Goal: Information Seeking & Learning: Learn about a topic

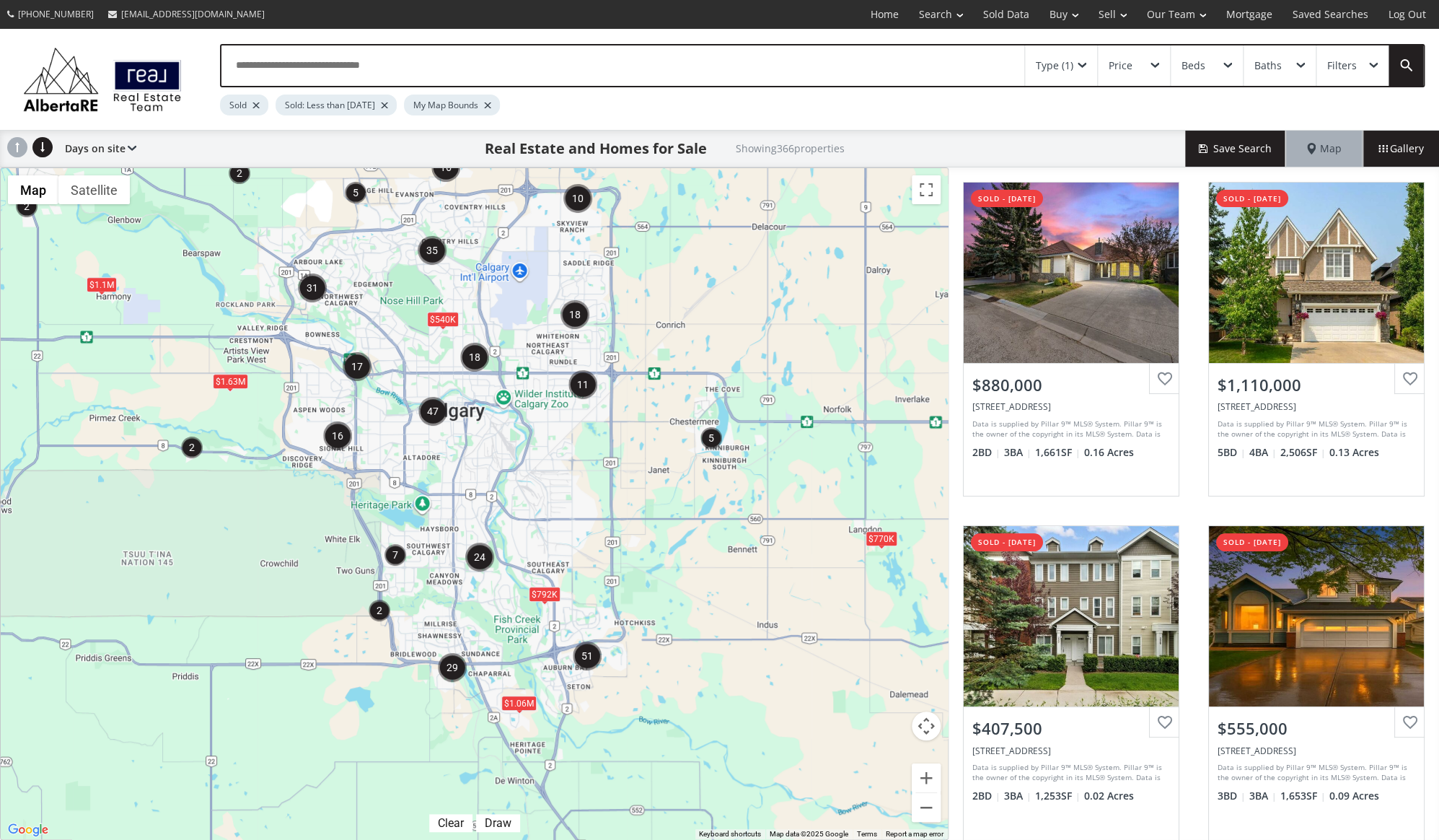
drag, startPoint x: 521, startPoint y: 713, endPoint x: 537, endPoint y: 571, distance: 142.9
click at [537, 586] on div "$792K" at bounding box center [544, 594] width 32 height 15
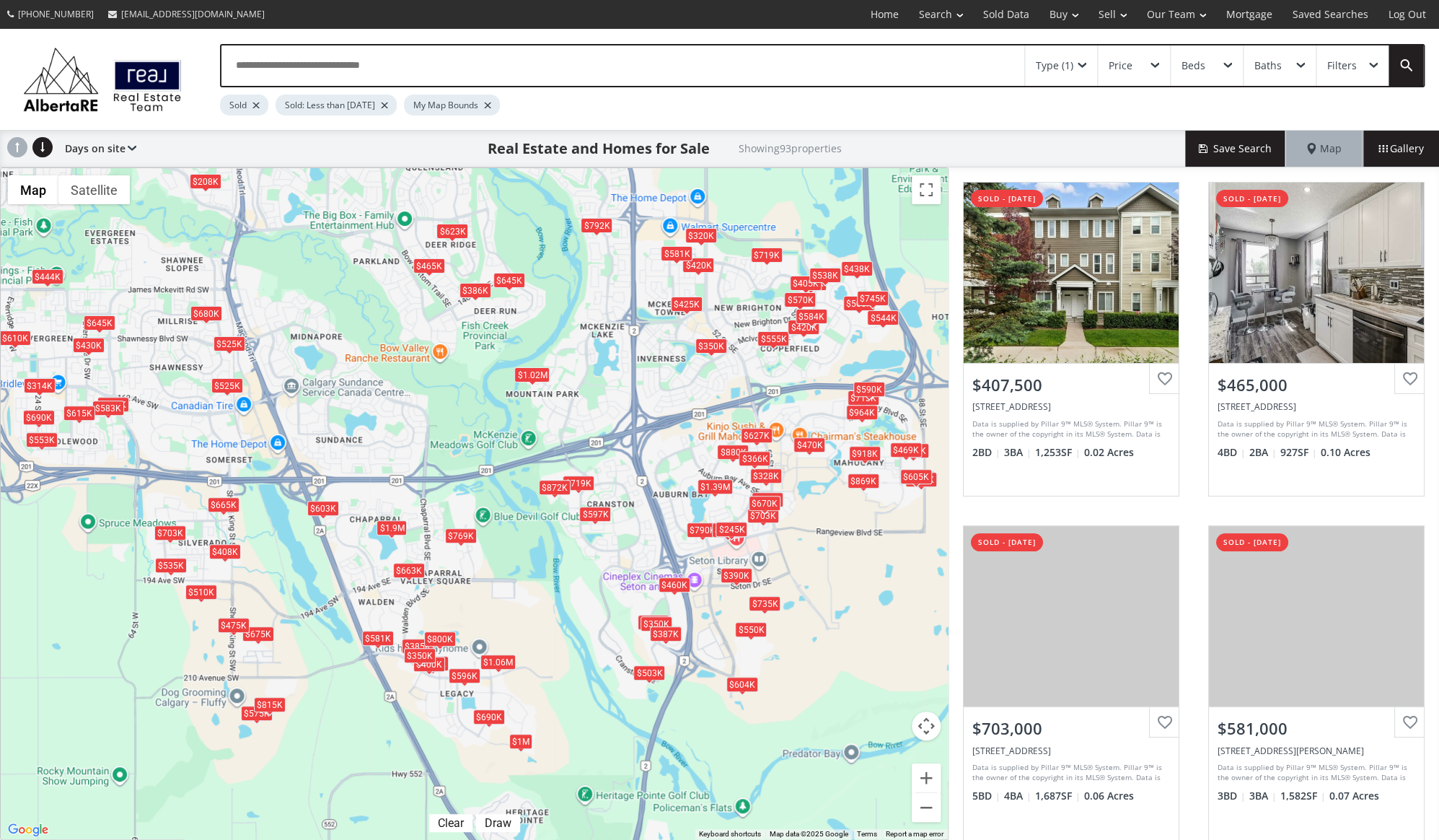
click at [521, 742] on div "$1M" at bounding box center [521, 742] width 23 height 15
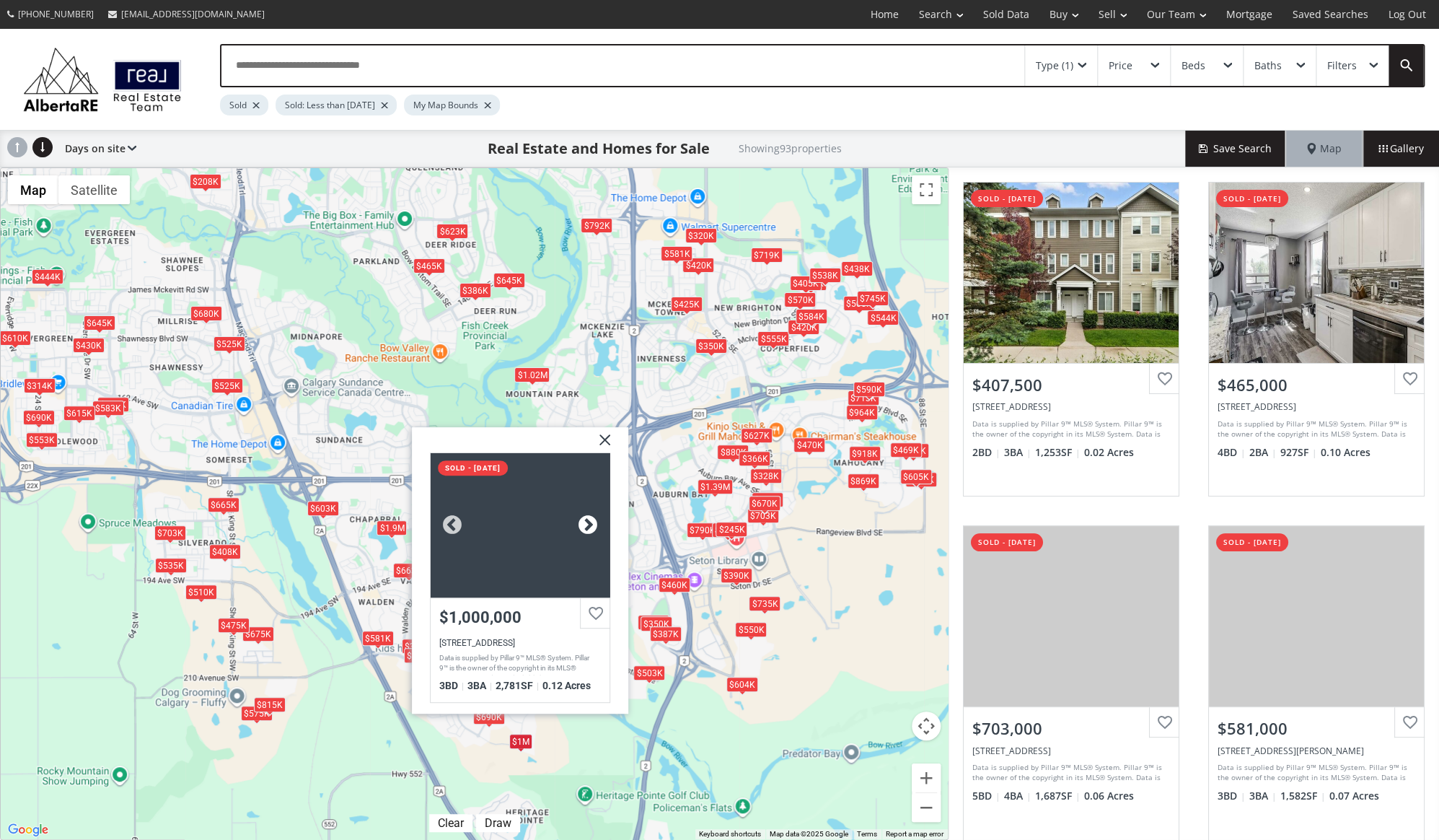
click at [587, 526] on div at bounding box center [588, 526] width 22 height 22
click at [586, 526] on div at bounding box center [588, 526] width 22 height 22
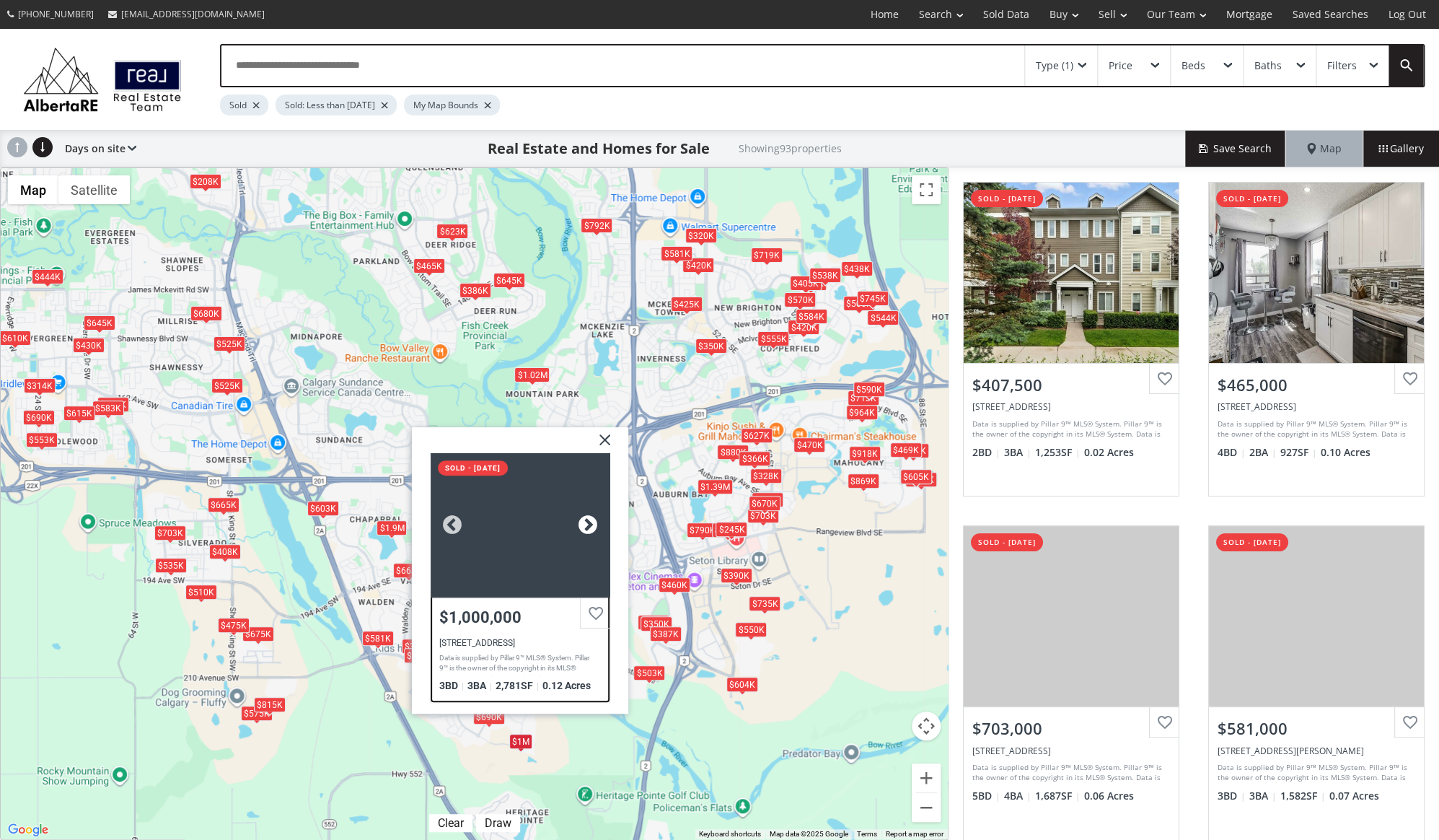
click at [586, 527] on div at bounding box center [588, 526] width 22 height 22
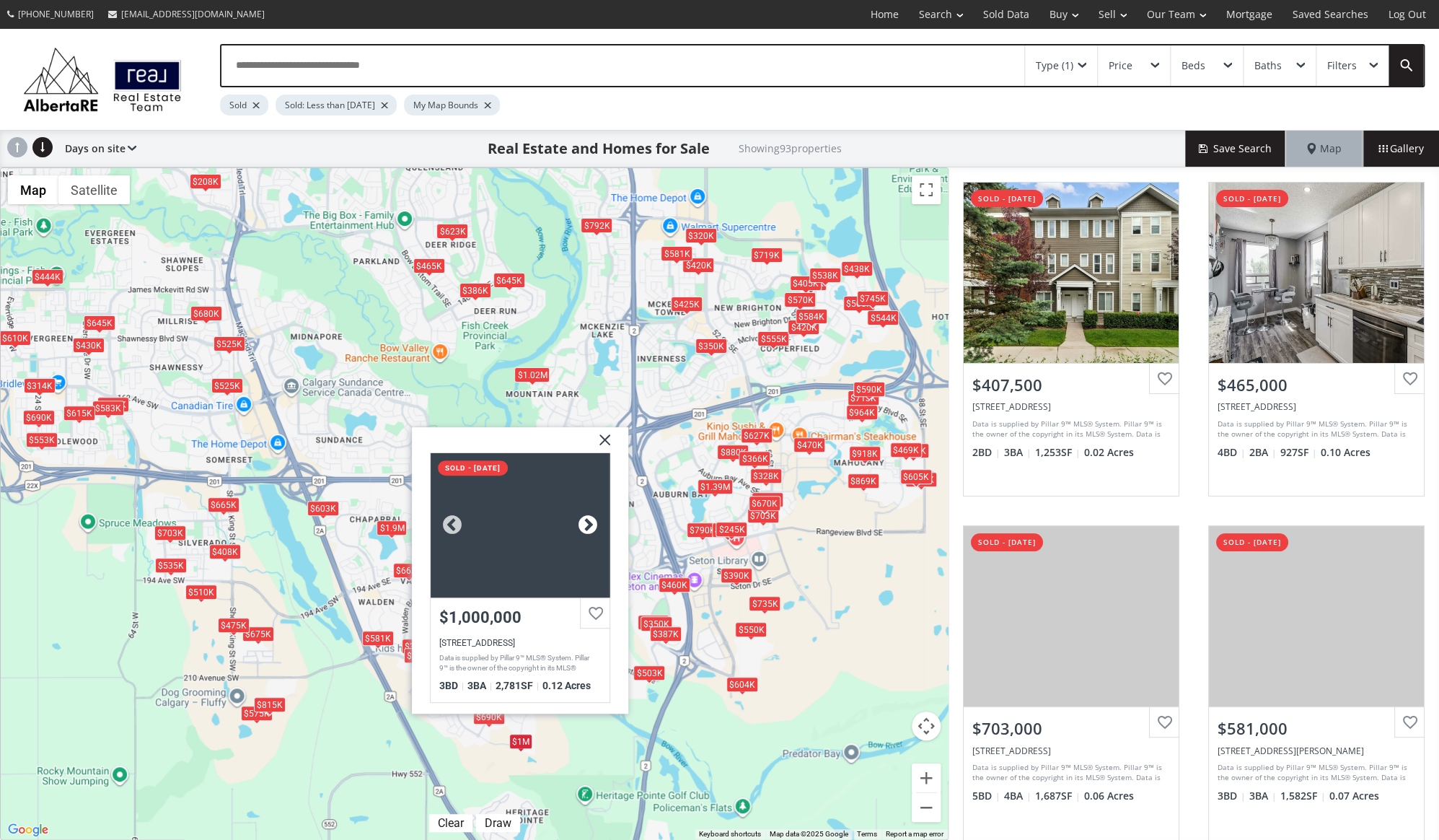
click at [586, 527] on div at bounding box center [588, 526] width 22 height 22
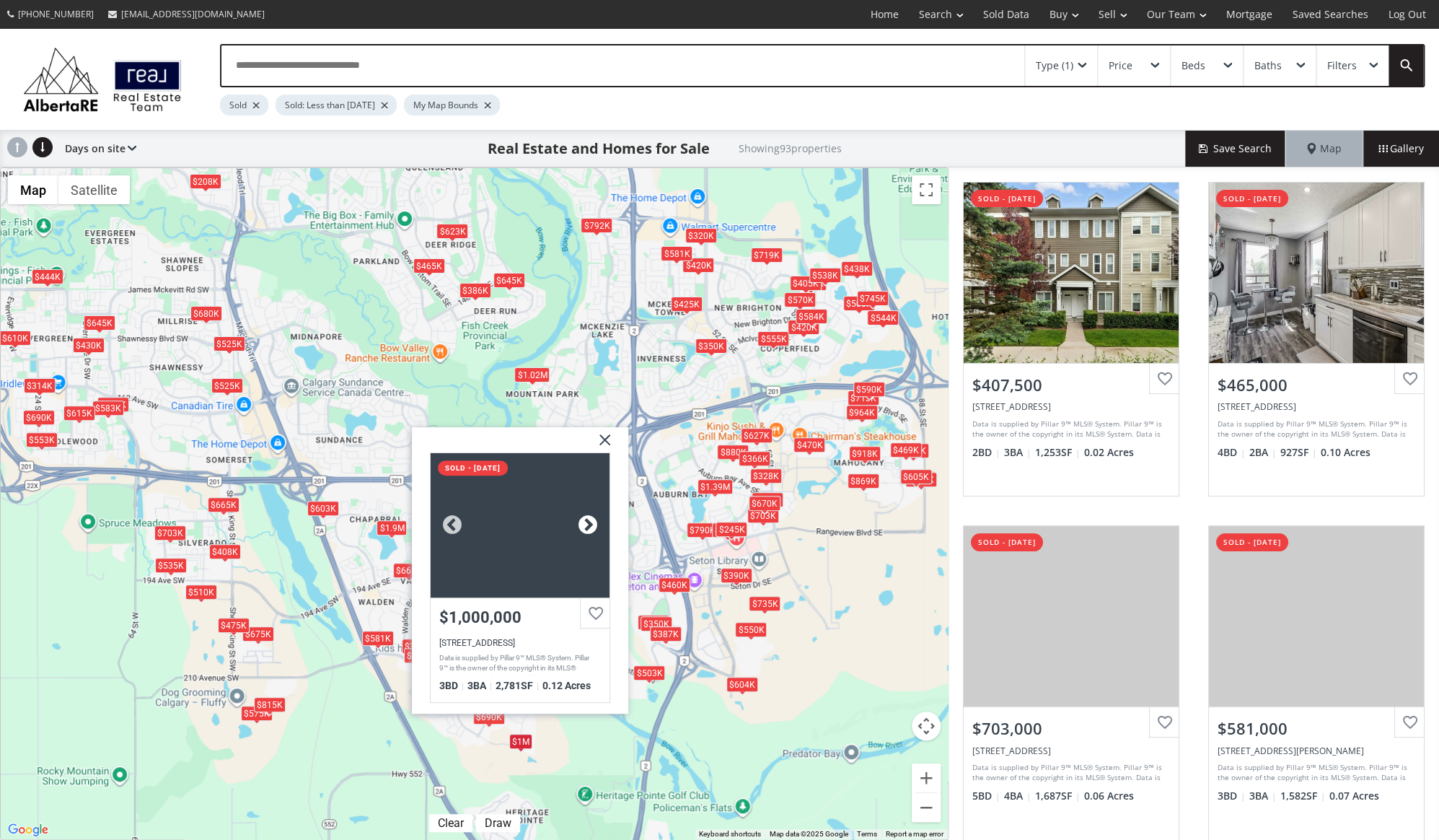
click at [586, 527] on div at bounding box center [588, 526] width 22 height 22
click at [586, 528] on div at bounding box center [588, 526] width 22 height 22
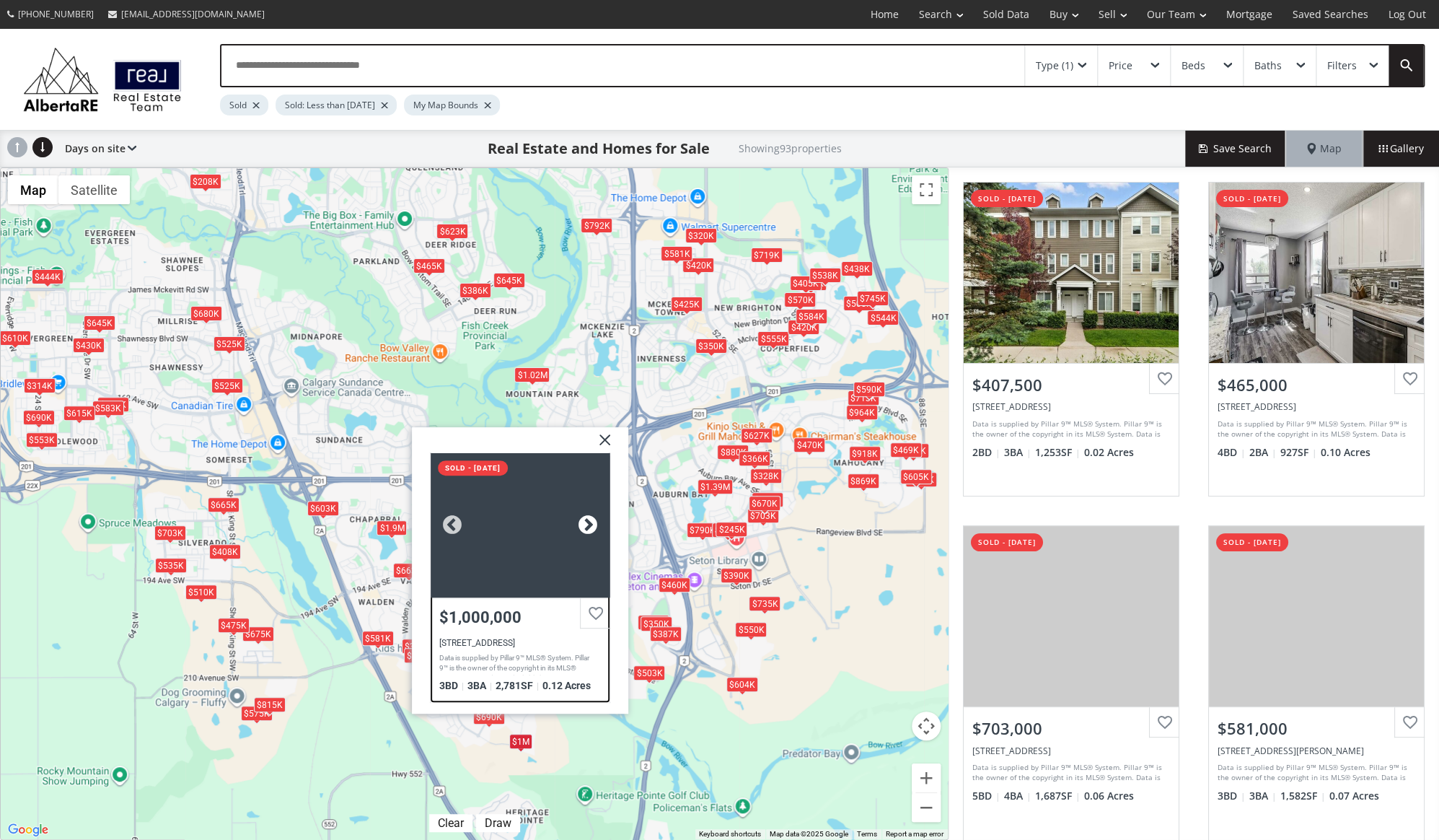
click at [586, 528] on div at bounding box center [588, 526] width 22 height 22
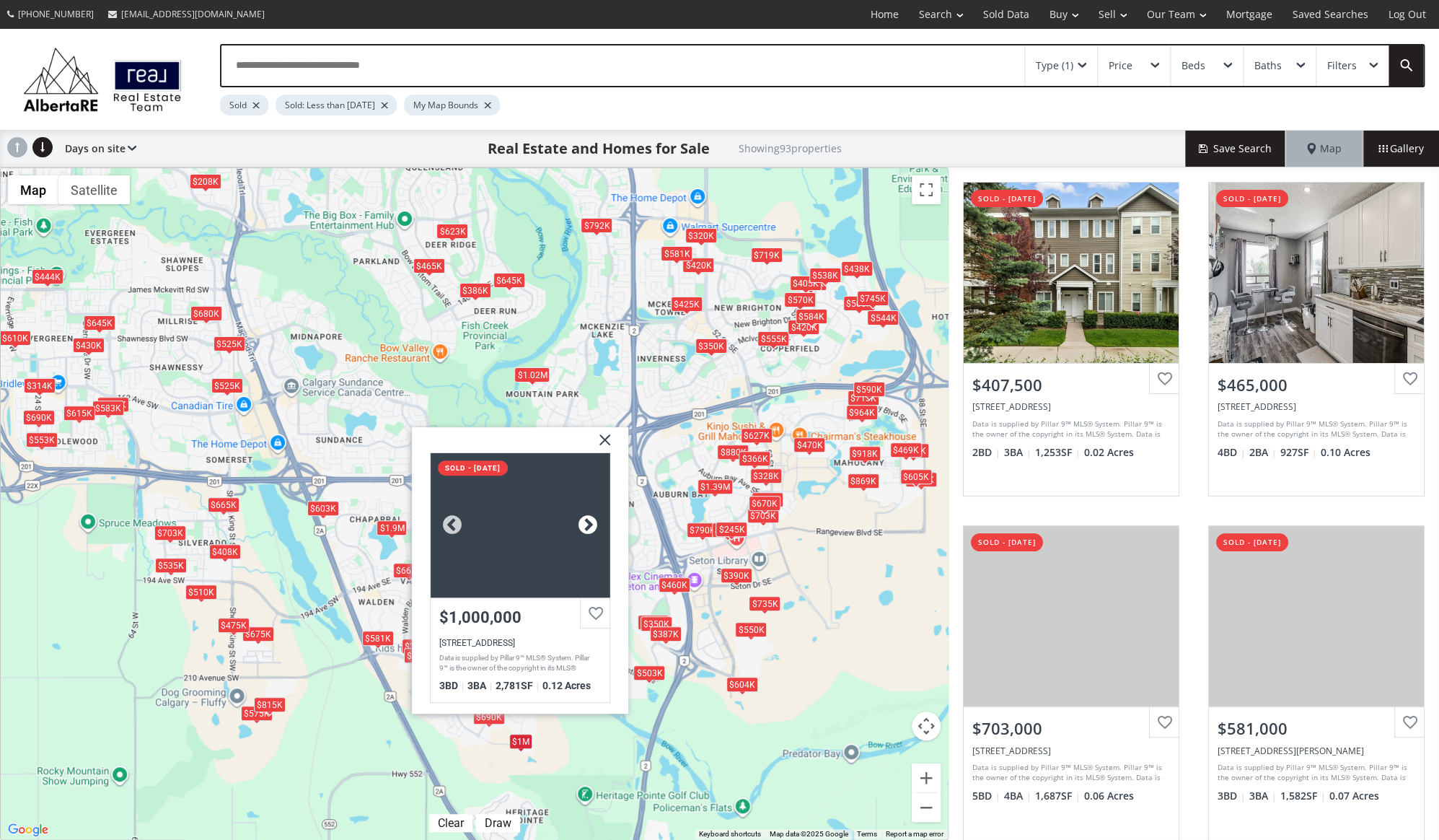
click at [586, 528] on div at bounding box center [588, 526] width 22 height 22
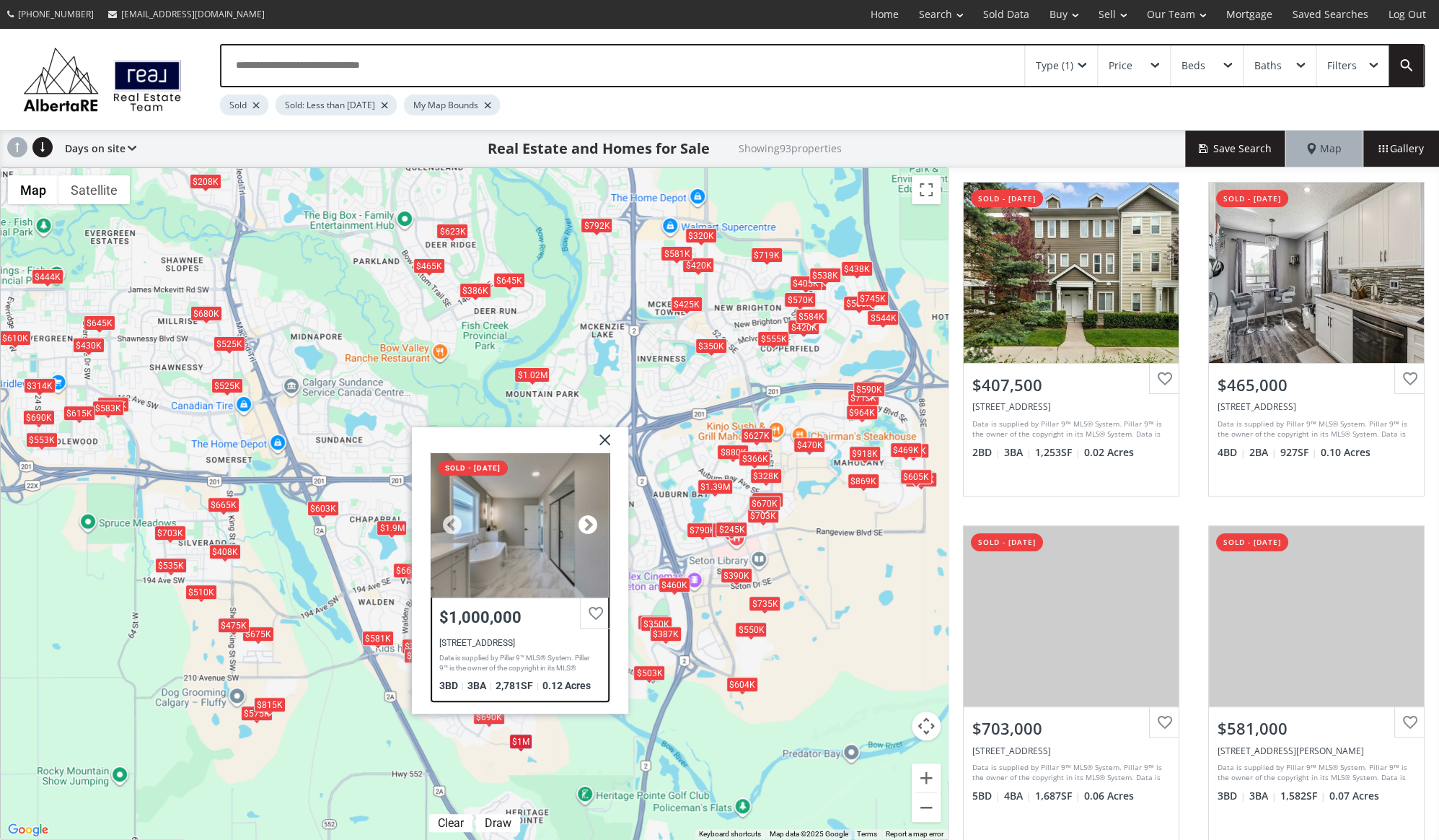
click at [586, 528] on div at bounding box center [588, 526] width 22 height 22
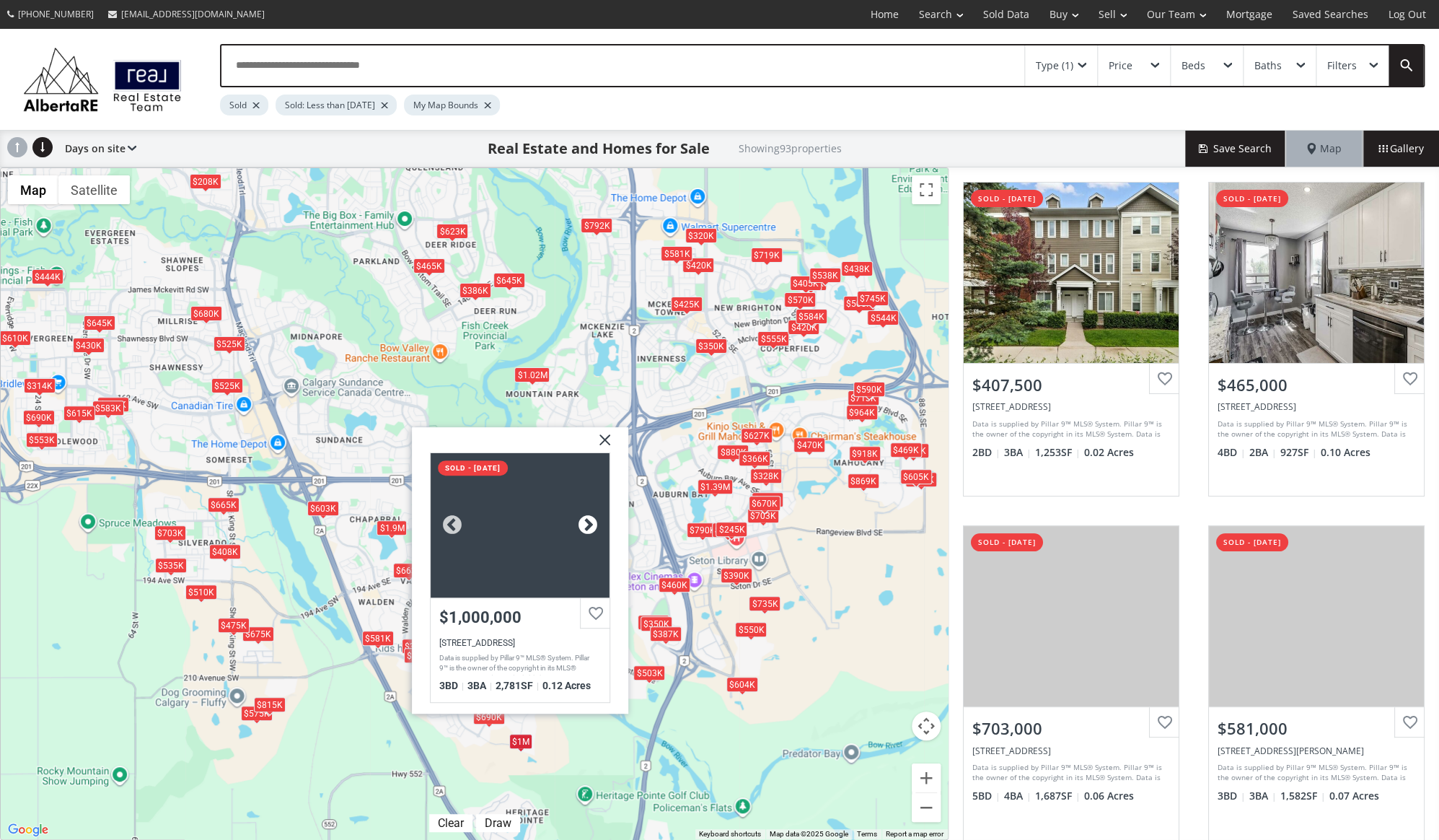
click at [586, 528] on div at bounding box center [588, 526] width 22 height 22
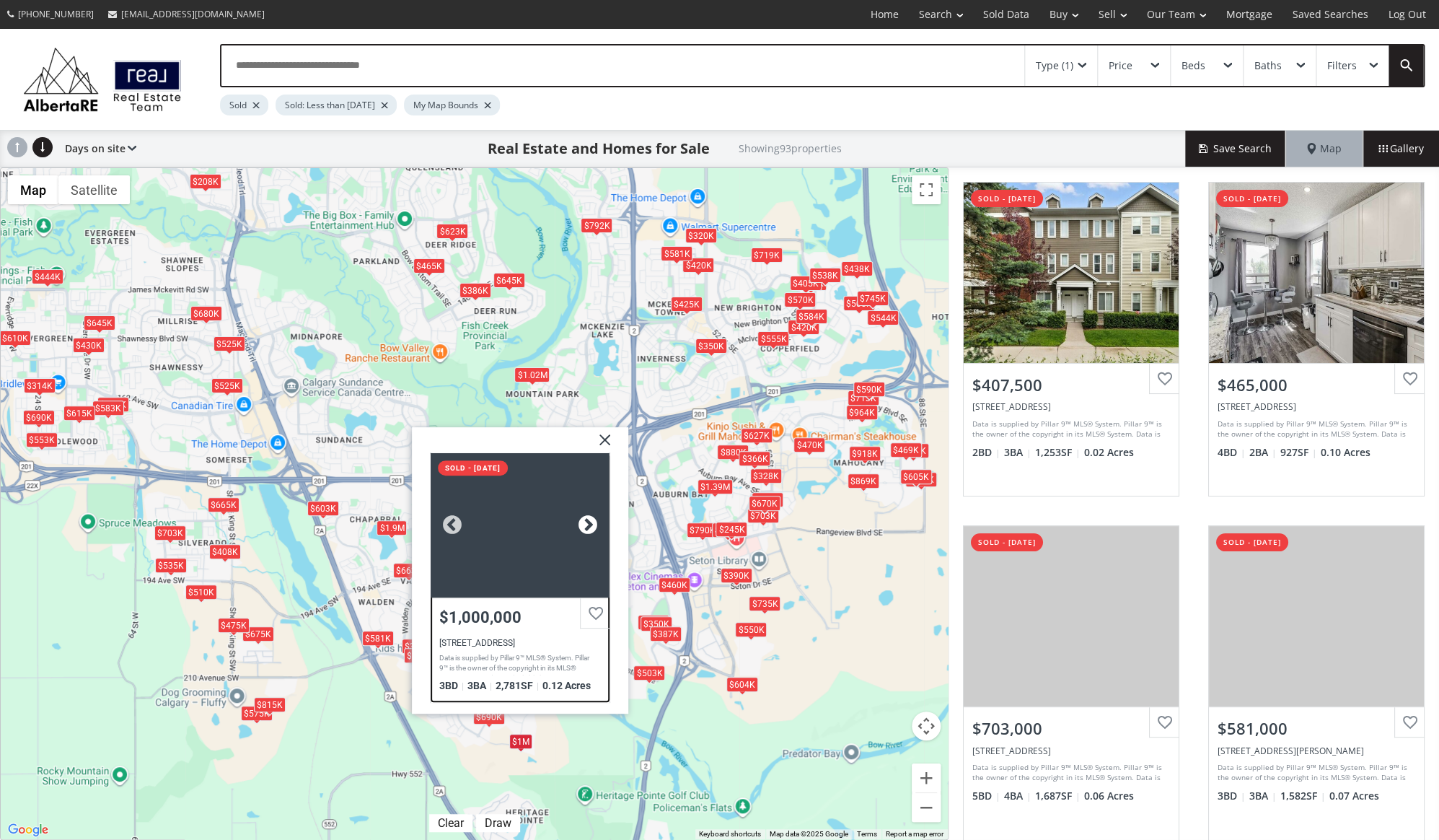
click at [586, 528] on div at bounding box center [588, 526] width 22 height 22
click at [599, 442] on img at bounding box center [599, 445] width 36 height 36
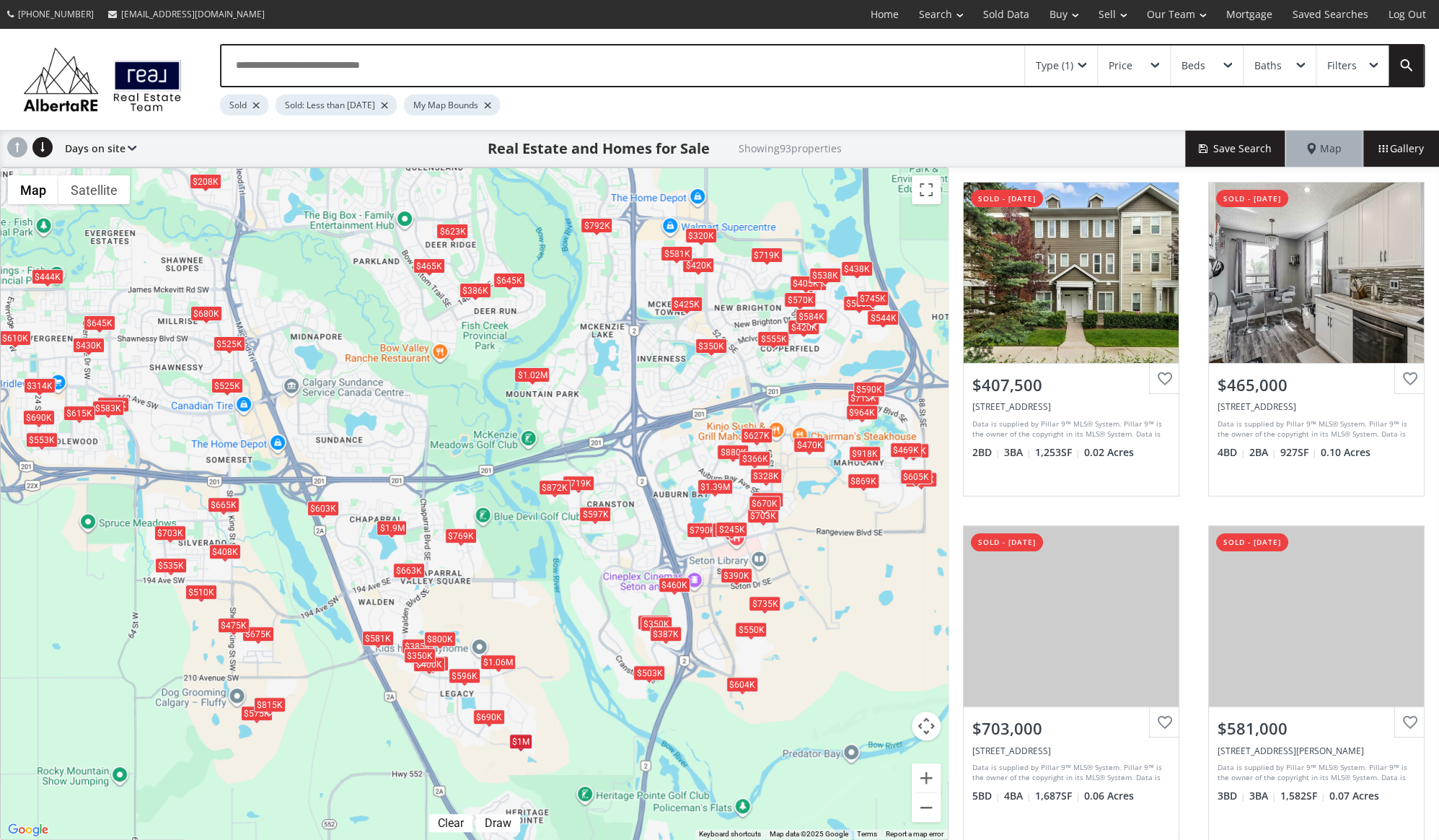
click at [484, 718] on div "$690K" at bounding box center [489, 717] width 32 height 15
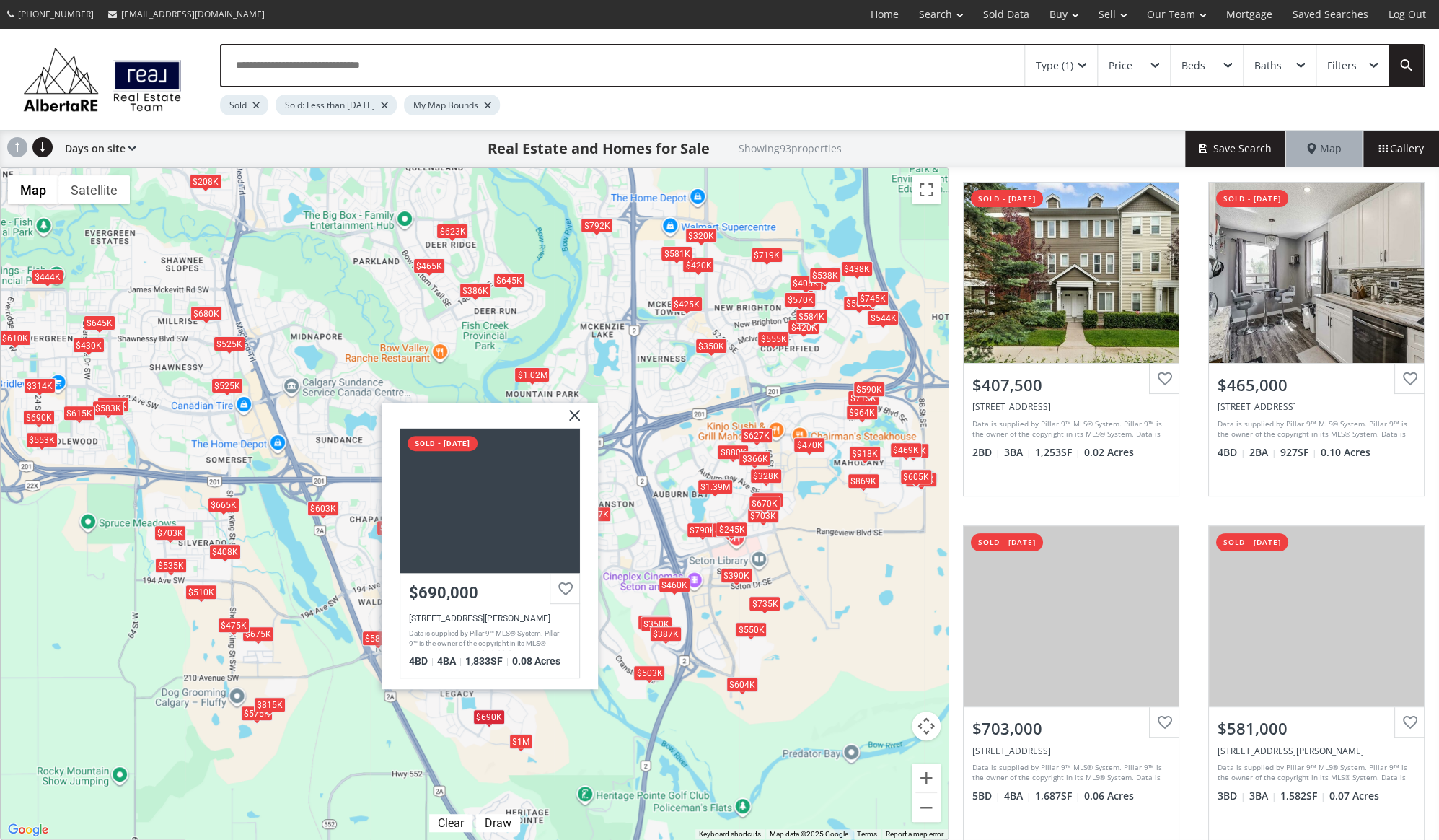
click at [642, 676] on div "$503K" at bounding box center [649, 672] width 32 height 15
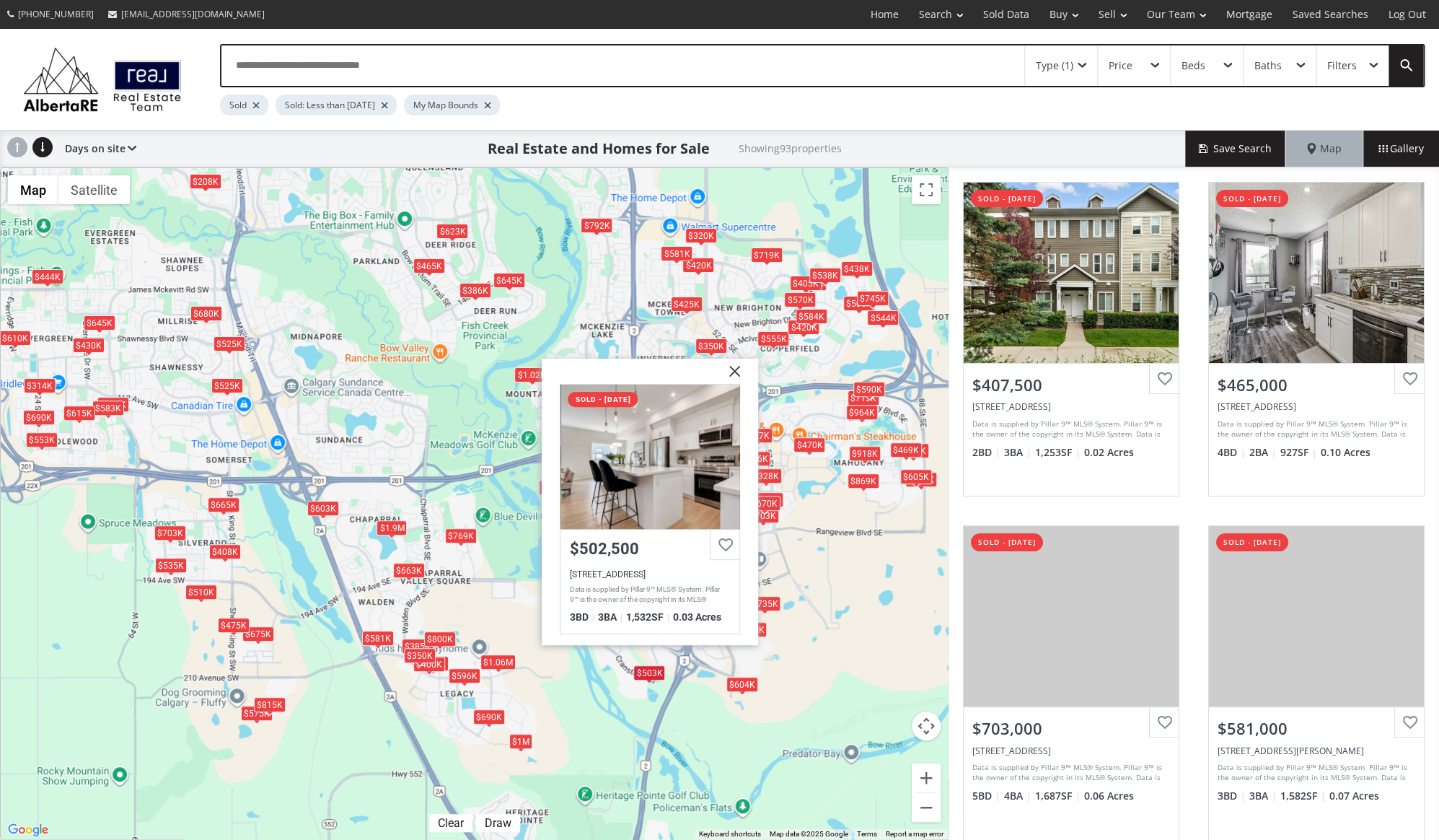
click at [821, 664] on div "$408K $465K $703K $581K $480K $400K $1M $390K $497K $792K $918K $1.02M $1.9M $1…" at bounding box center [475, 504] width 948 height 671
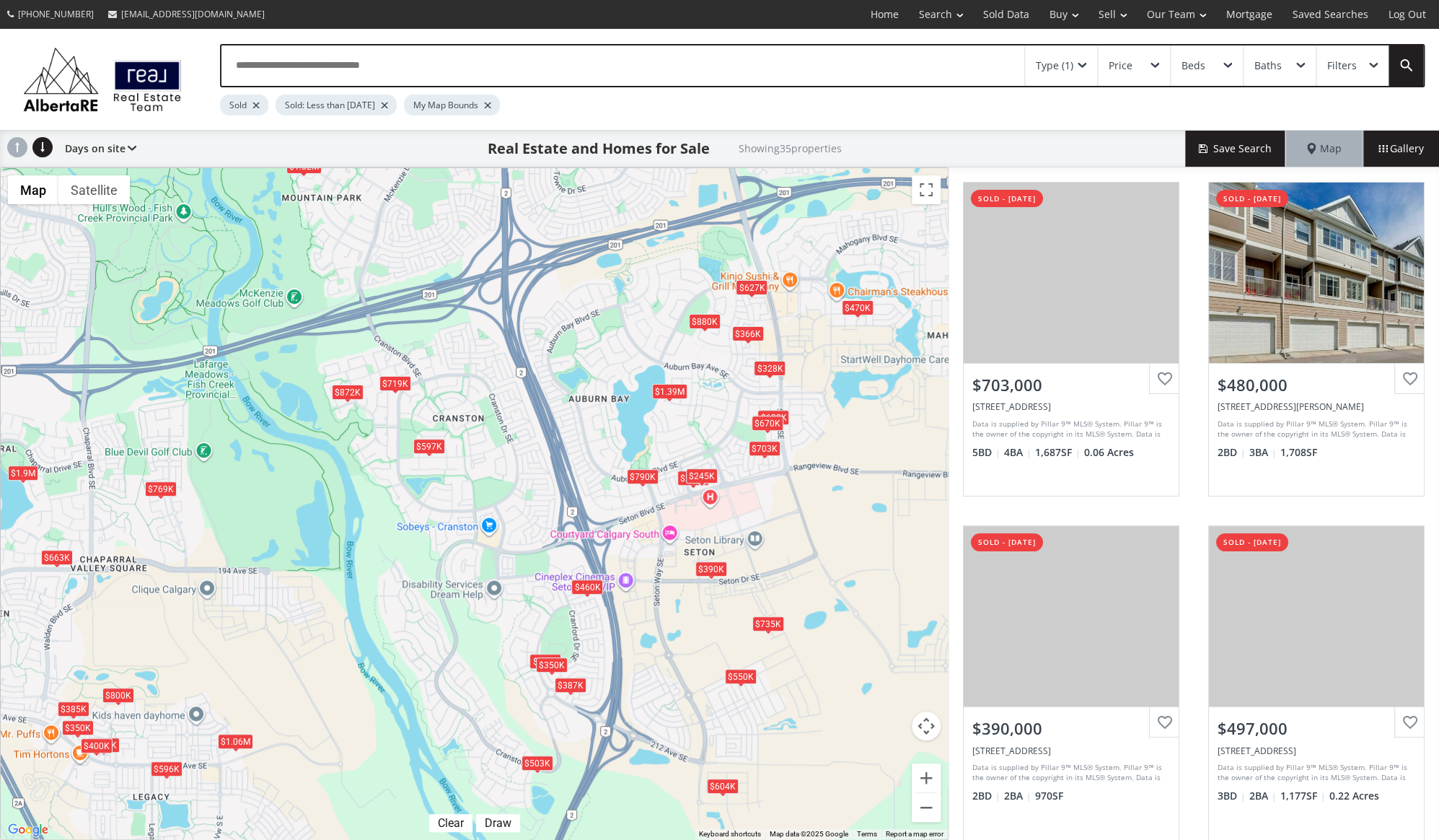
click at [712, 571] on div "$390K" at bounding box center [711, 569] width 32 height 15
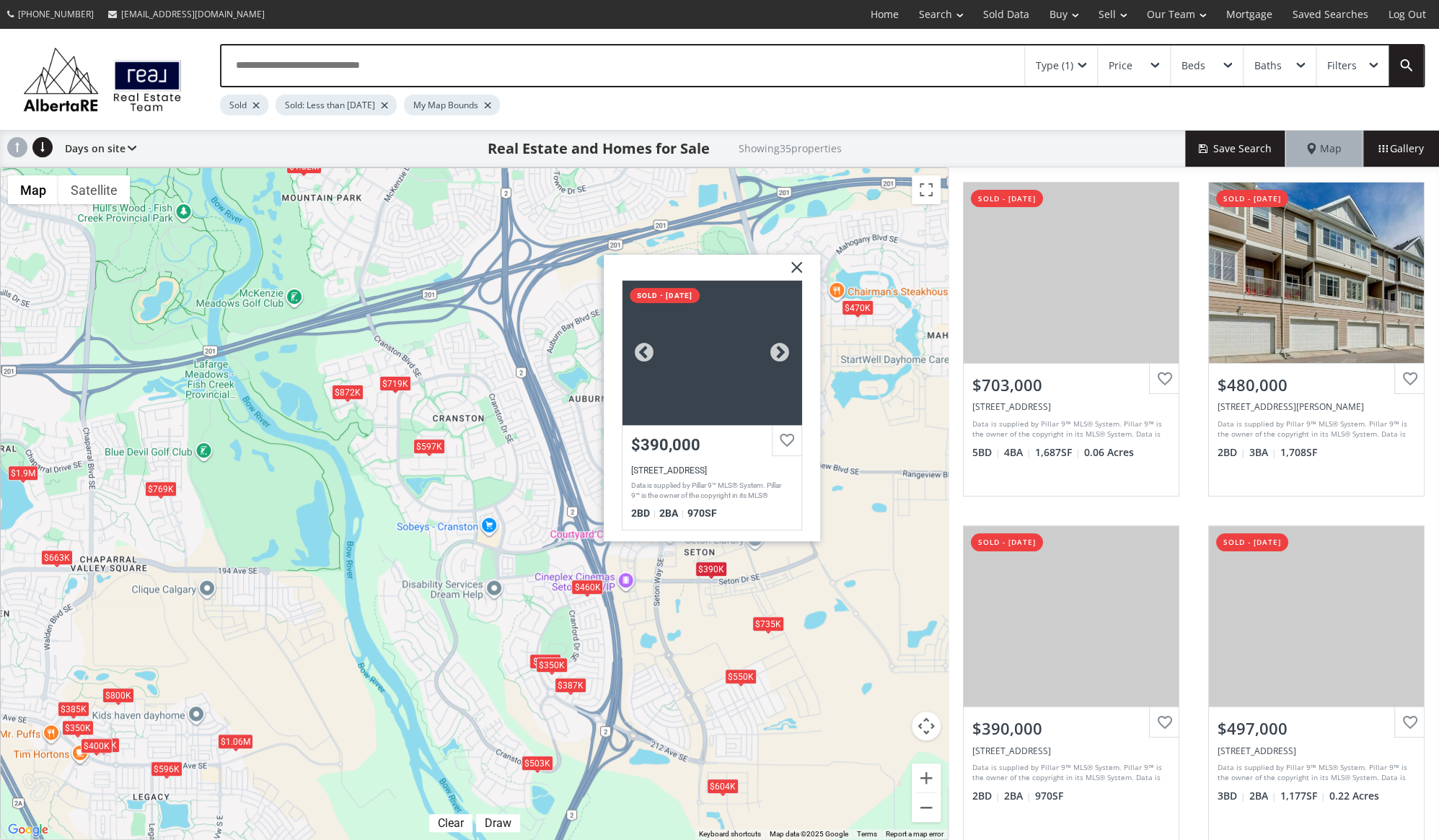
click at [712, 399] on div at bounding box center [711, 352] width 179 height 144
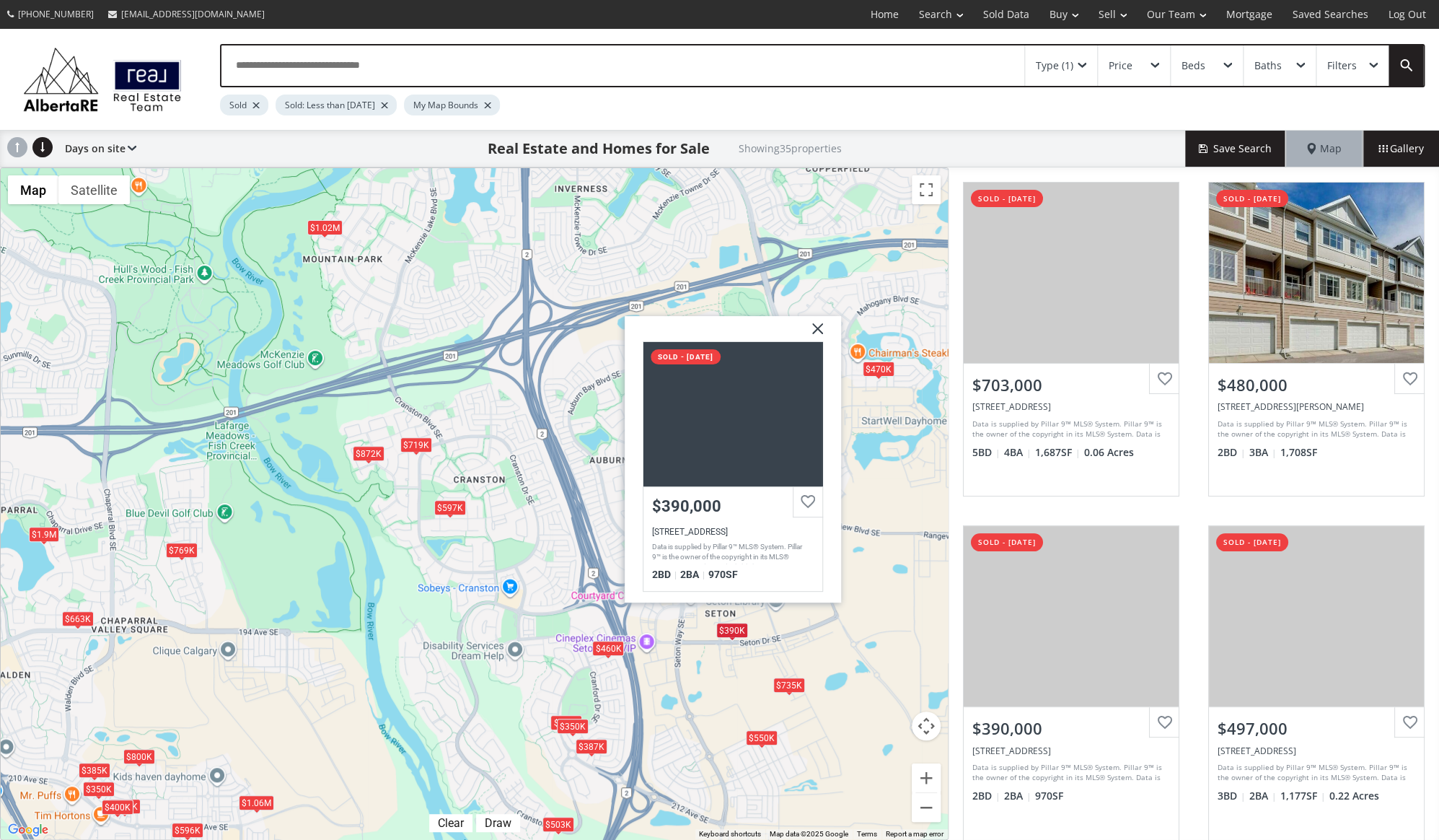
drag, startPoint x: 329, startPoint y: 211, endPoint x: 350, endPoint y: 274, distance: 66.4
click at [350, 274] on div "$703K $480K $390K $497K $1.02M $1.9M $1.06M $769K $400K $597K $328K $550K $790K…" at bounding box center [475, 504] width 948 height 671
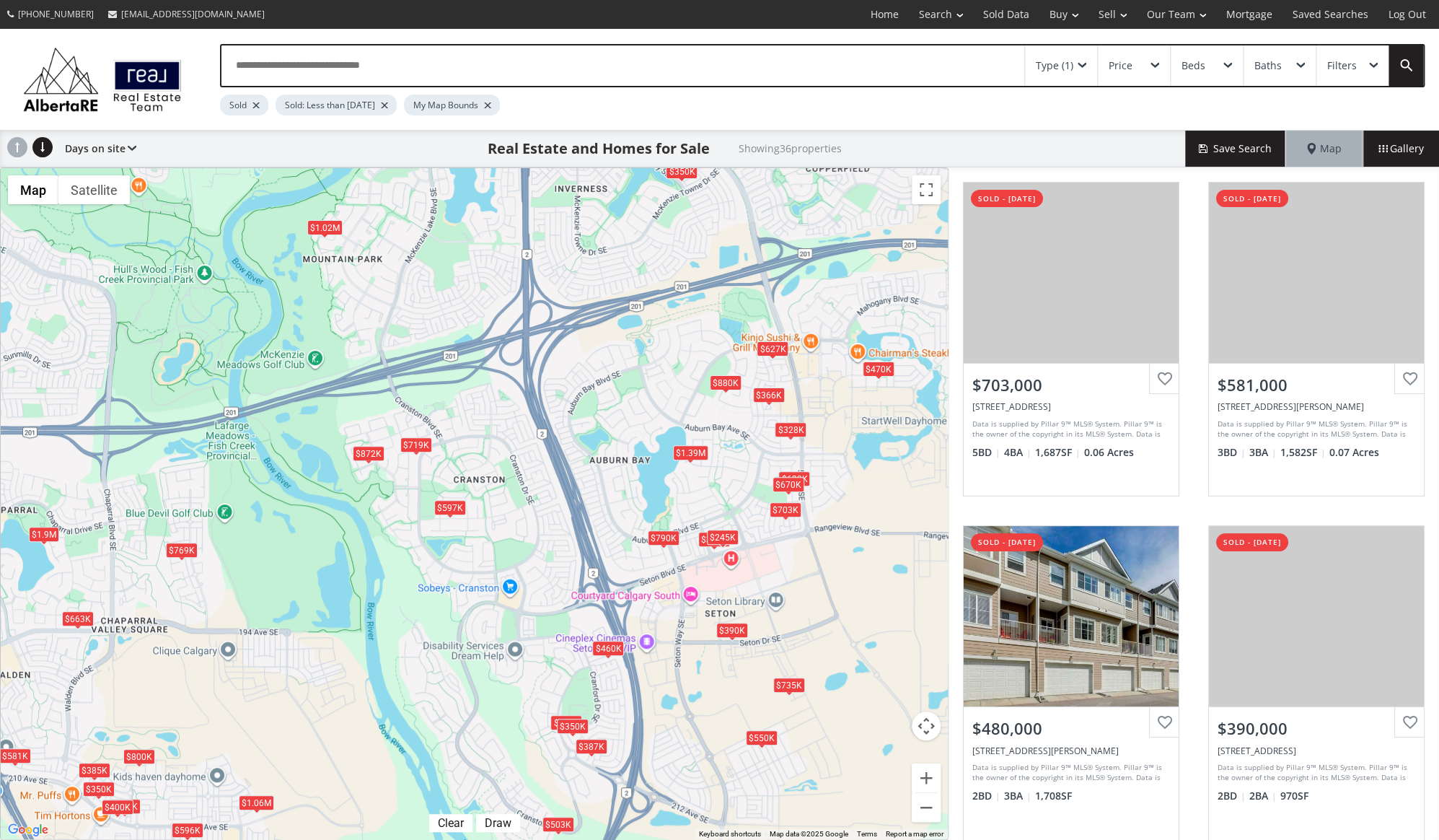
click at [694, 461] on div "$703K $581K $480K $390K $497K $1.02M $1.9M $1.06M $769K $400K $597K $328K $550K…" at bounding box center [475, 504] width 948 height 671
click at [692, 456] on div "$1.39M" at bounding box center [690, 453] width 35 height 15
click at [878, 368] on div "$470K" at bounding box center [878, 369] width 32 height 15
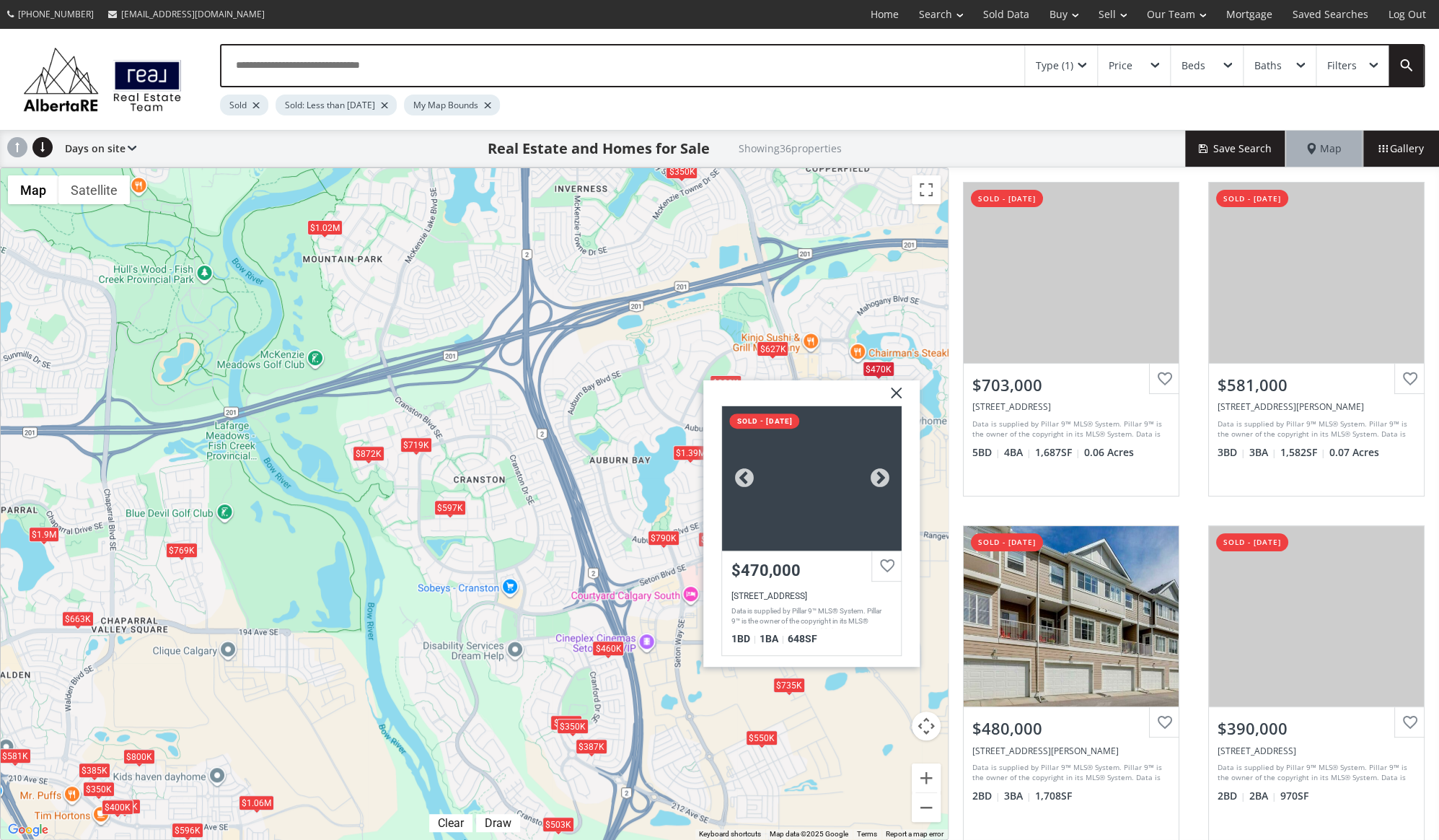
click at [775, 489] on div at bounding box center [812, 478] width 179 height 144
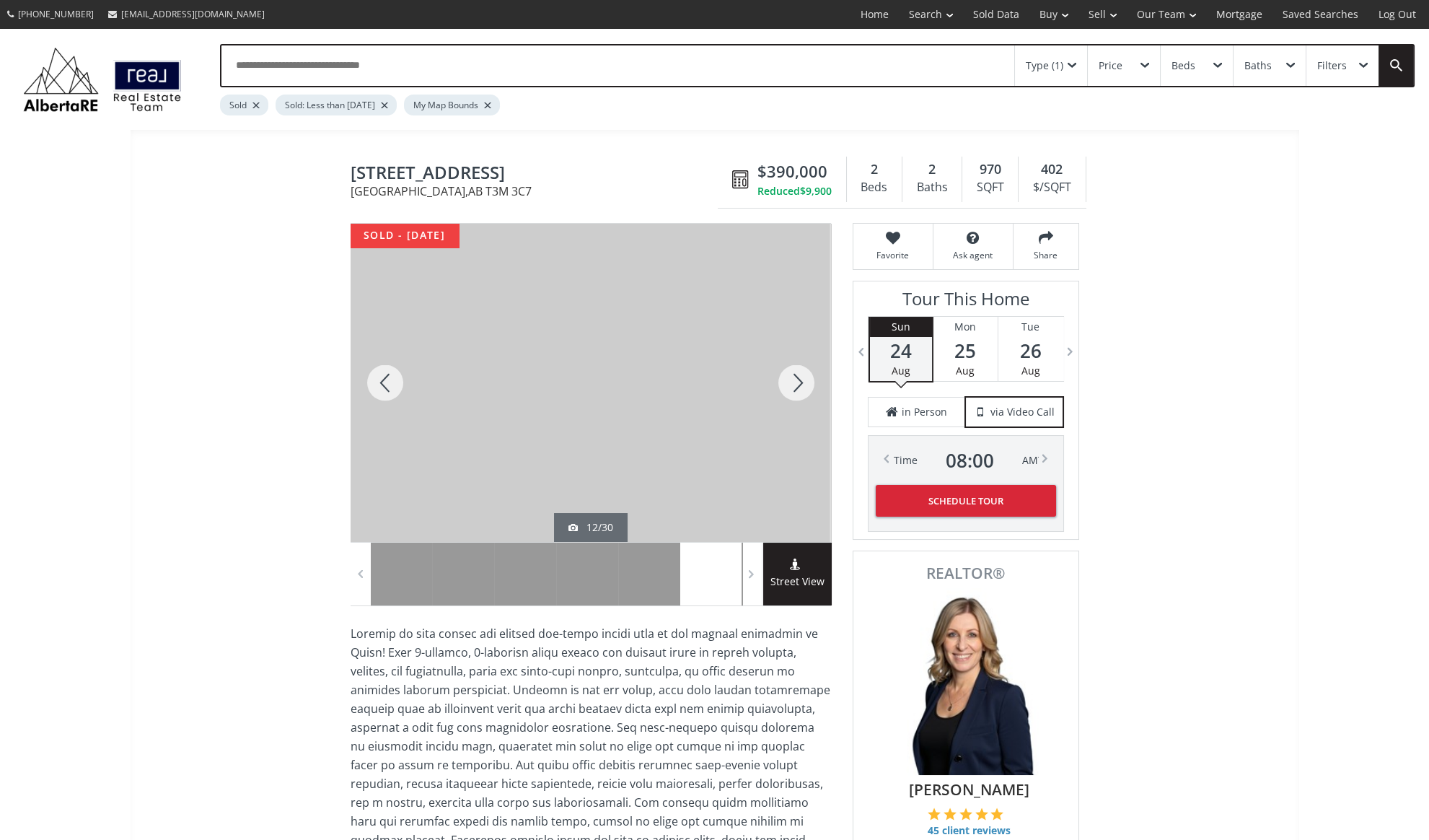
click at [791, 396] on div at bounding box center [796, 382] width 69 height 318
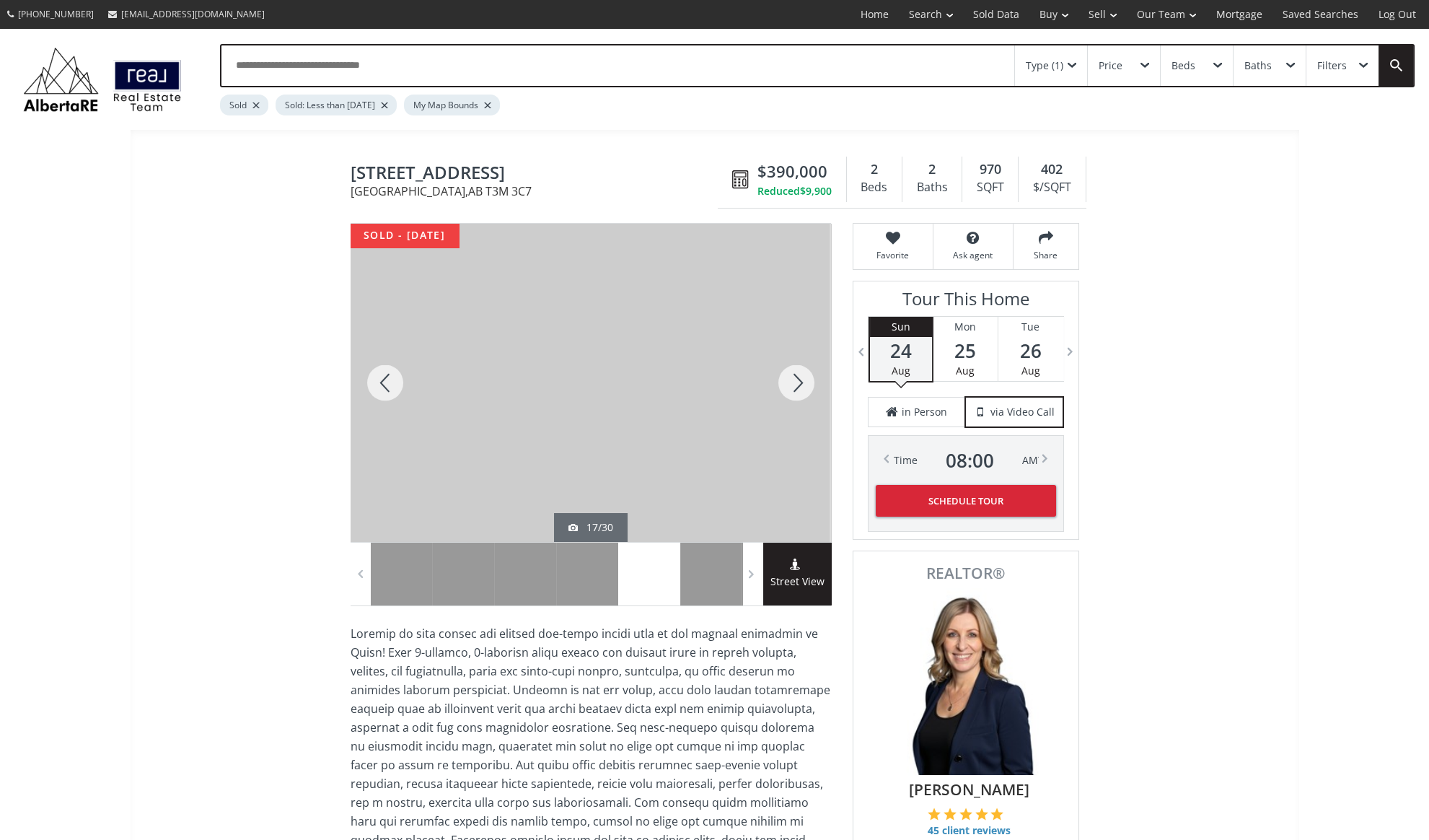
click at [791, 396] on div at bounding box center [796, 382] width 69 height 318
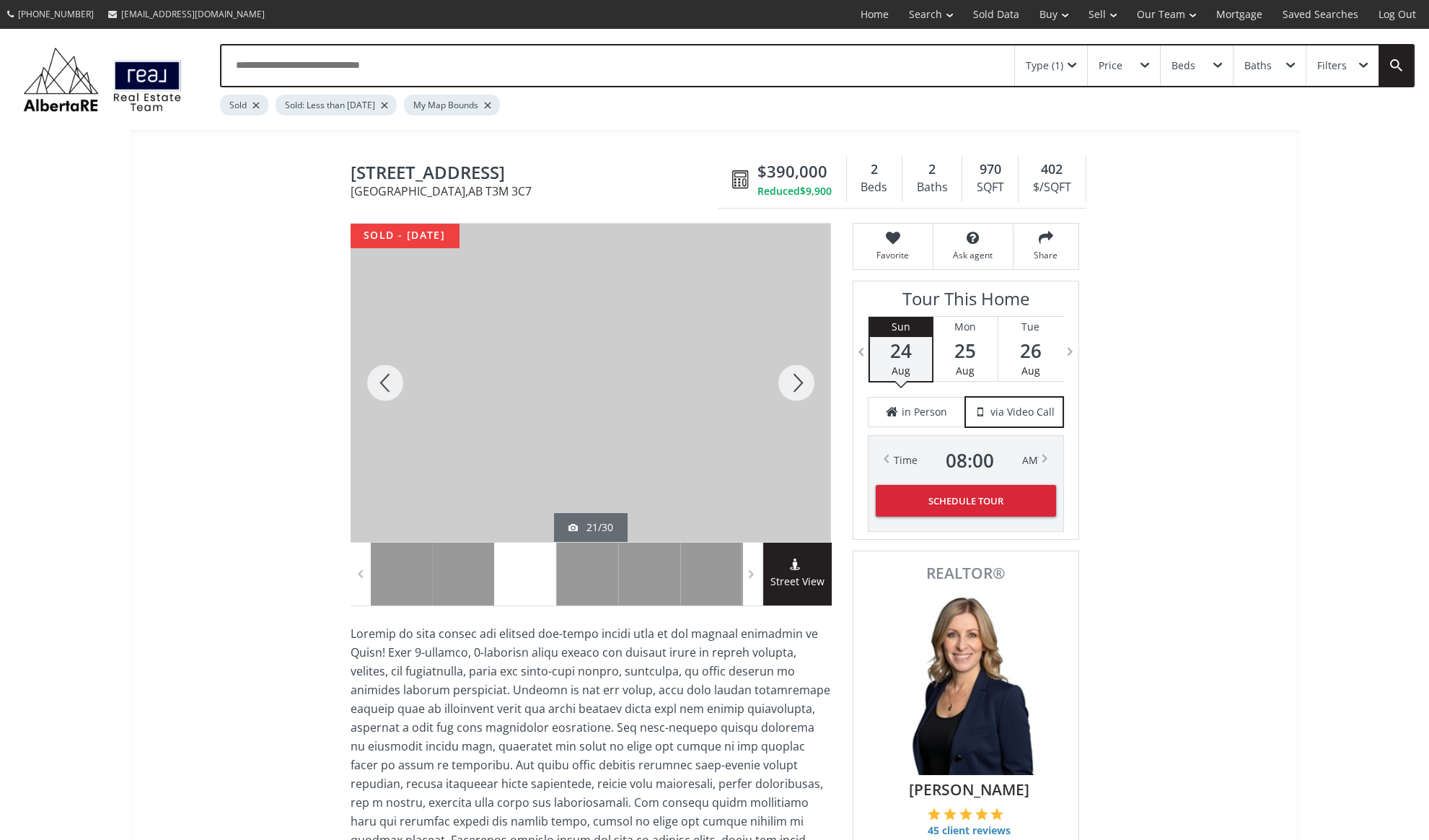
click at [791, 396] on div at bounding box center [796, 382] width 69 height 318
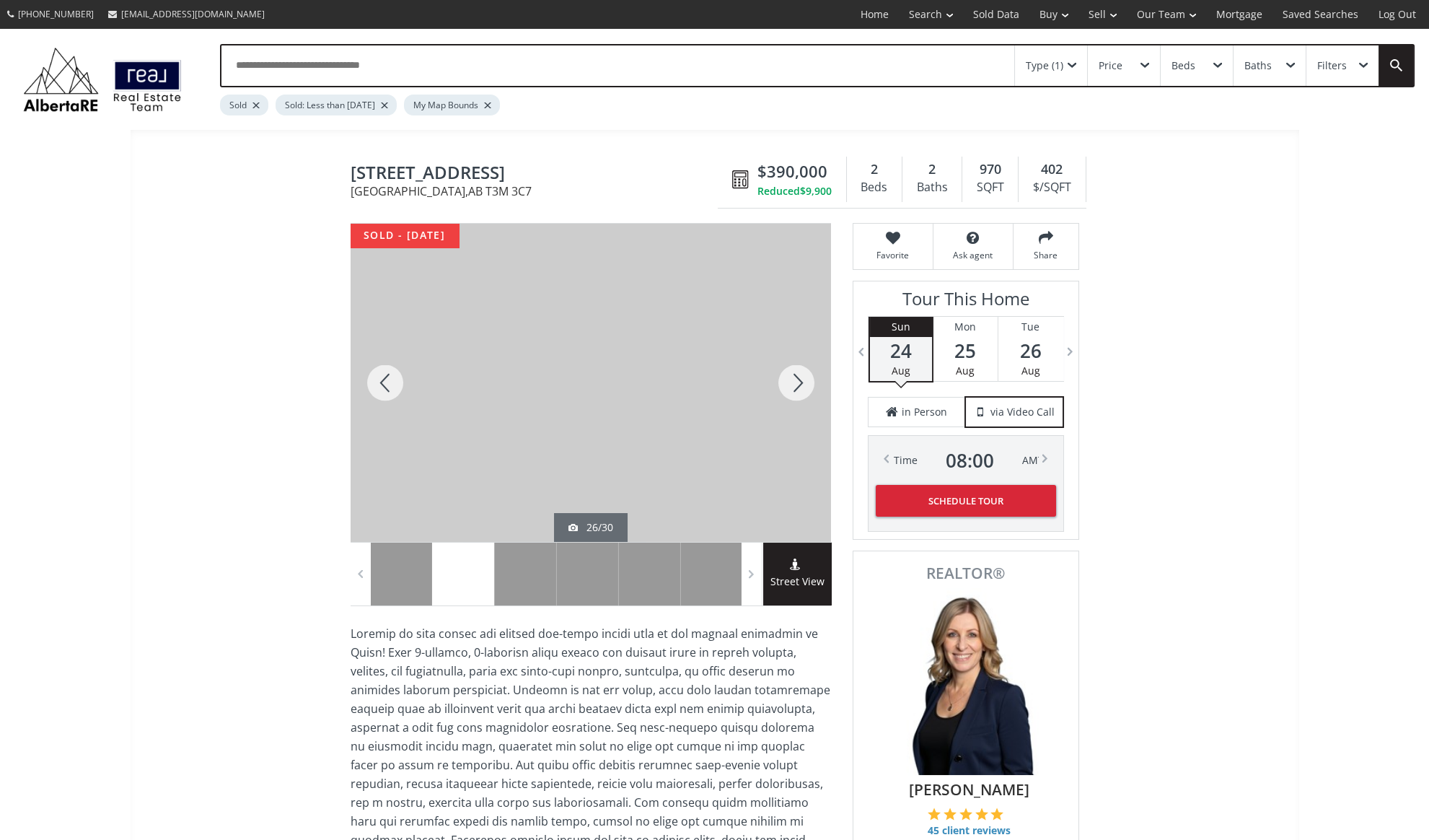
click at [791, 396] on div at bounding box center [796, 382] width 69 height 318
click at [381, 395] on div at bounding box center [385, 382] width 69 height 318
click at [796, 378] on div at bounding box center [796, 382] width 69 height 318
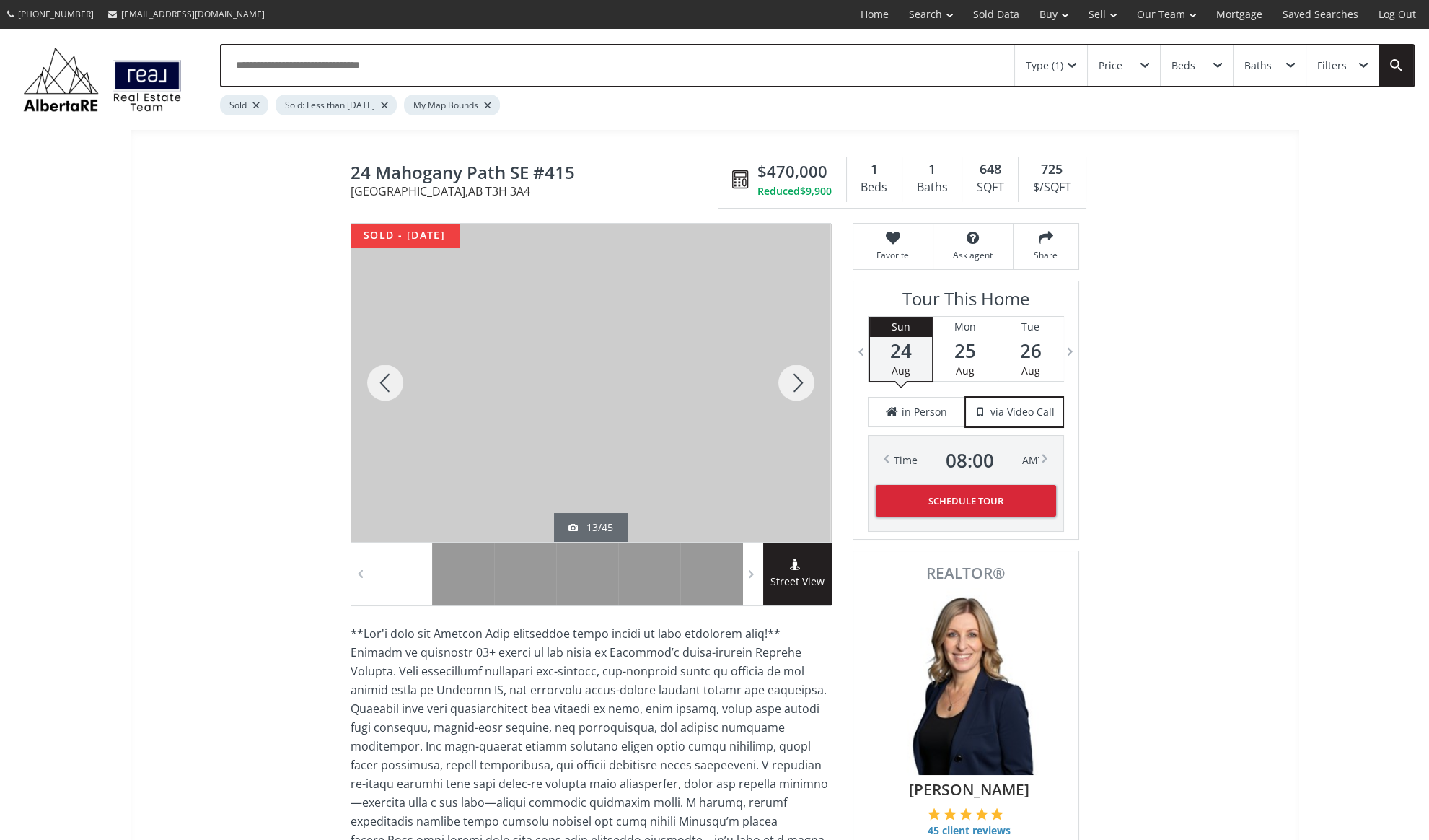
click at [796, 378] on div at bounding box center [796, 382] width 69 height 318
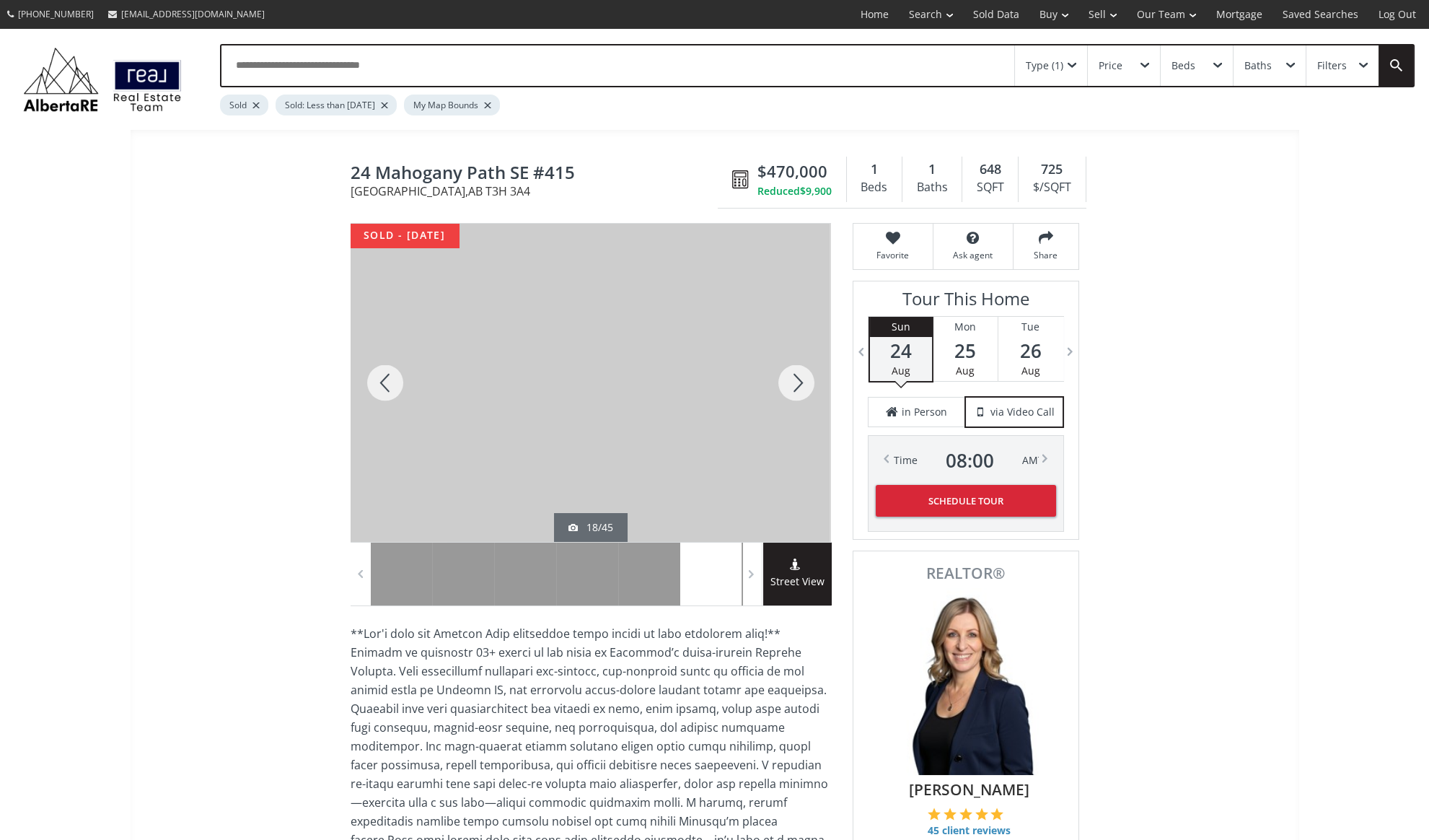
click at [796, 378] on div at bounding box center [796, 382] width 69 height 318
click at [391, 391] on div at bounding box center [385, 382] width 69 height 318
